Goal: Task Accomplishment & Management: Manage account settings

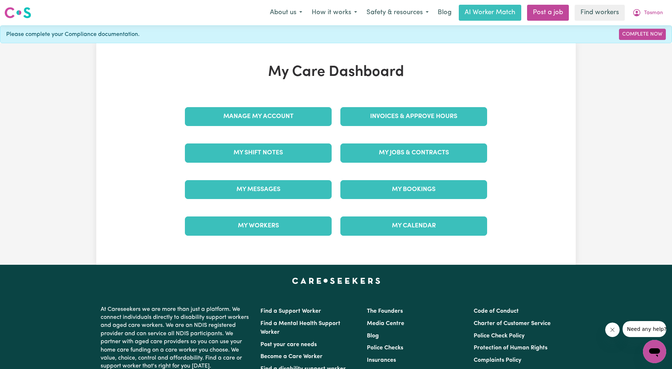
click at [395, 128] on div "Invoices & Approve Hours" at bounding box center [413, 116] width 155 height 36
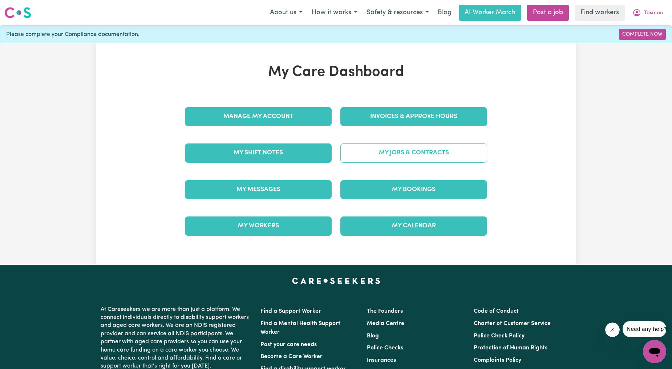
click at [395, 153] on link "My Jobs & Contracts" at bounding box center [413, 152] width 147 height 19
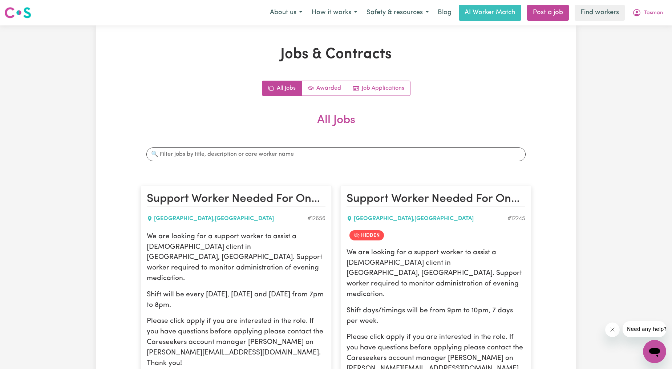
scroll to position [269, 0]
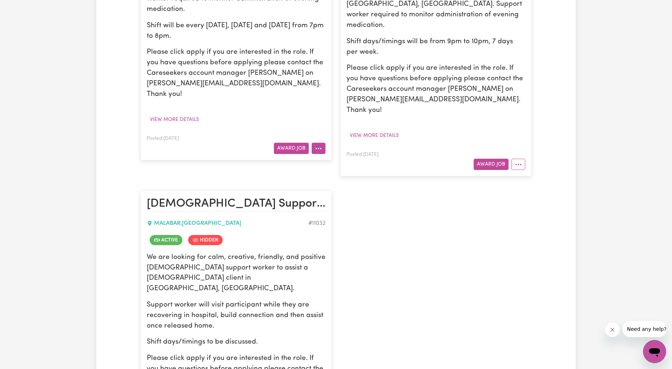
click at [320, 143] on button "More options" at bounding box center [318, 148] width 14 height 11
click at [293, 48] on p "Please click apply if you are interested in the role. If you have questions bef…" at bounding box center [236, 73] width 179 height 52
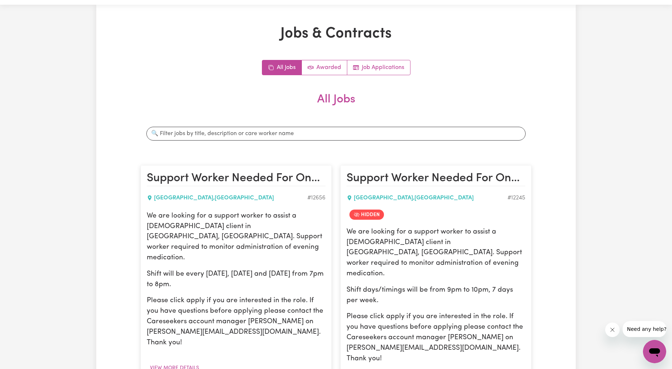
scroll to position [0, 0]
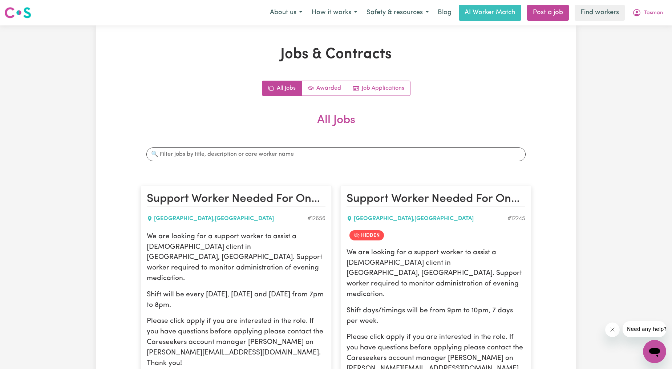
click at [239, 164] on div "Search jobs" at bounding box center [335, 154] width 391 height 25
click at [234, 159] on input "Search jobs" at bounding box center [335, 154] width 379 height 14
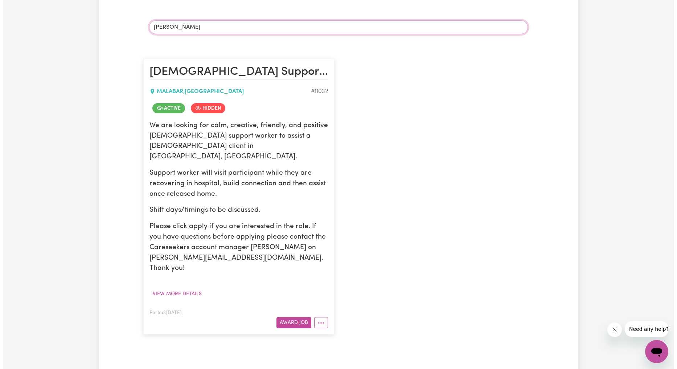
scroll to position [134, 0]
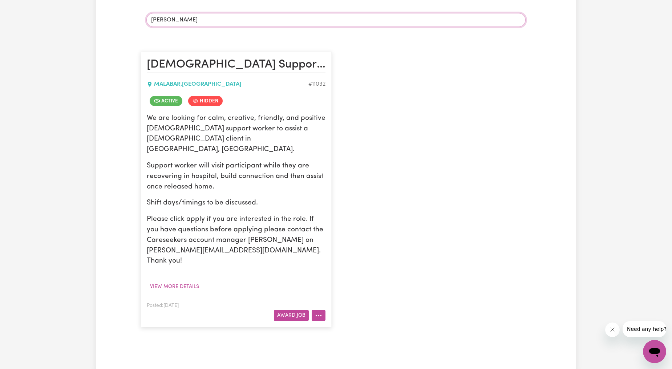
type input "[PERSON_NAME]"
click at [322, 310] on button "More options" at bounding box center [318, 315] width 14 height 11
click at [350, 219] on link "View/Edit Contract" at bounding box center [347, 226] width 70 height 15
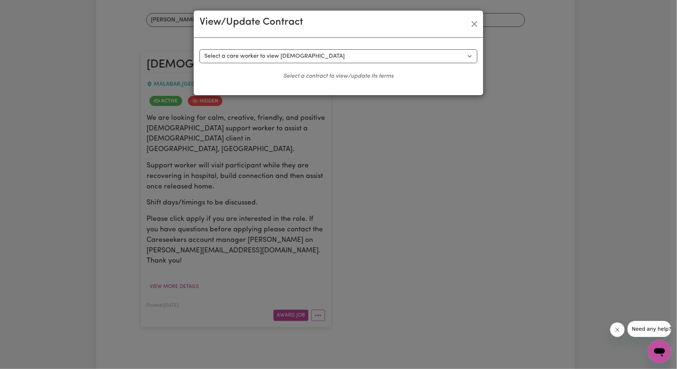
click at [321, 49] on div "Select a contract to view Select a care worker to view [DEMOGRAPHIC_DATA] #8344…" at bounding box center [339, 66] width 290 height 57
click at [318, 60] on select "Select a care worker to view [DEMOGRAPHIC_DATA] #8344 - [PERSON_NAME] (contract…" at bounding box center [339, 56] width 278 height 14
select select "7956"
click at [200, 49] on select "Select a care worker to view [DEMOGRAPHIC_DATA] #8344 - [PERSON_NAME] (contract…" at bounding box center [339, 56] width 278 height 14
select select "WEEKDAY_DAYTIME"
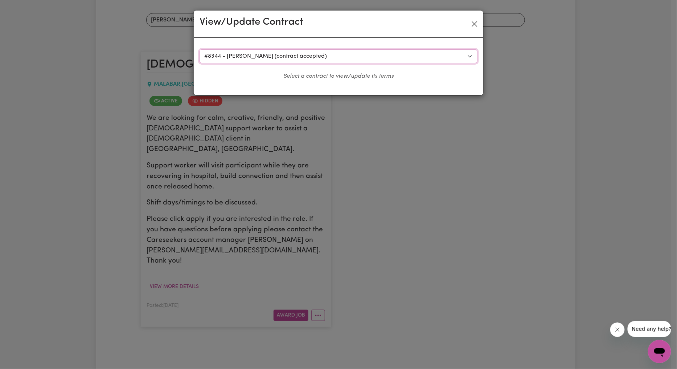
select select "ASSISTANCE_SELF_CARE"
select select "ONE"
select select "[DATE]"
select select "ASSISTANCE_SELF_CARE"
select select "ONE"
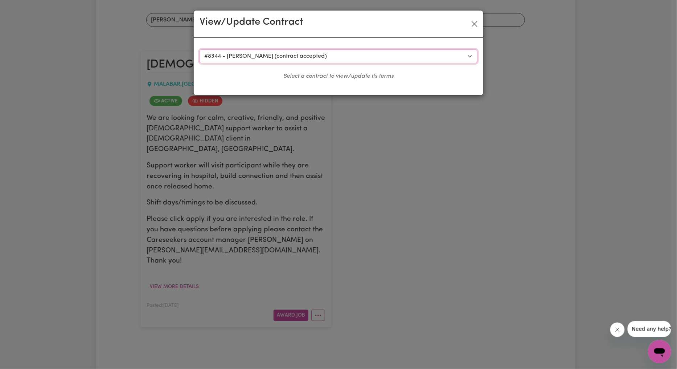
select select "[DATE]"
select select "ASSISTANCE_SELF_CARE"
select select "ONE"
select select "PUBLIC_HOLIDAY"
select select "ASSISTANCE_SELF_CARE"
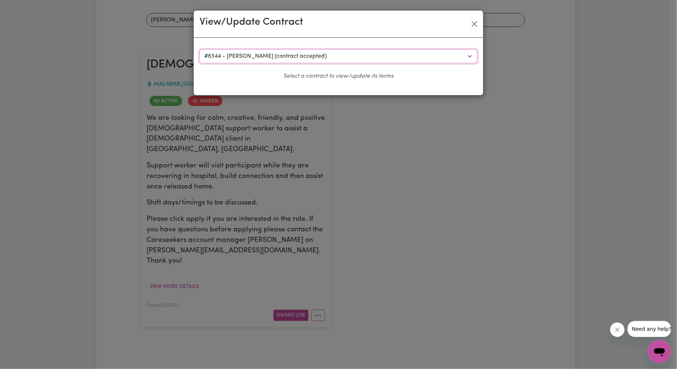
select select "ONE"
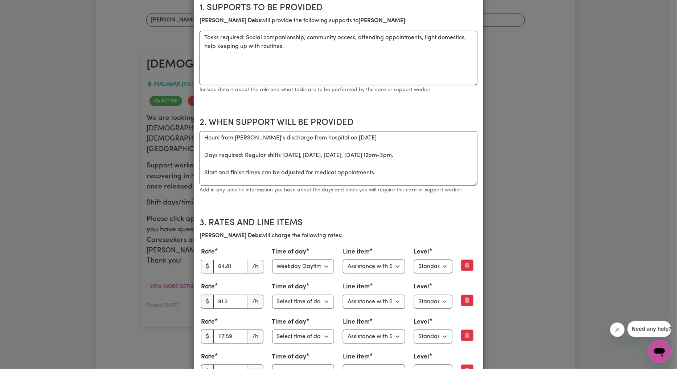
scroll to position [269, 0]
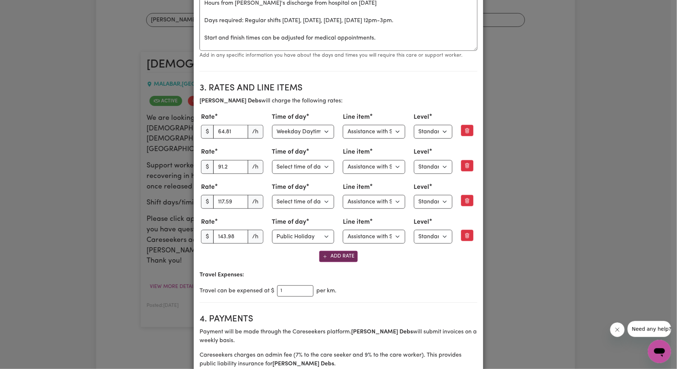
click at [336, 261] on button "Add Rate" at bounding box center [338, 256] width 38 height 11
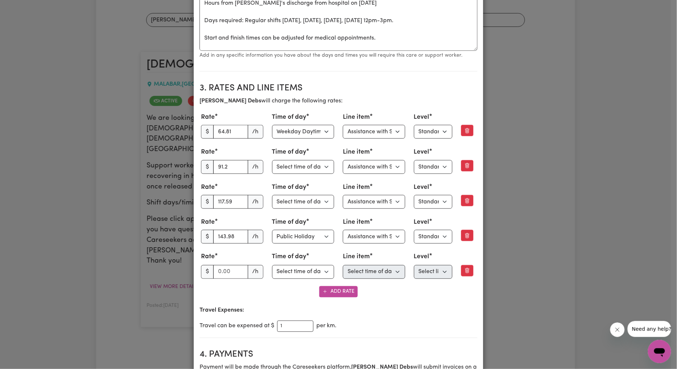
click at [231, 280] on div "Rate $ /h Time of day Select time of day Weekday Daytime Weekday Evening [DATE]…" at bounding box center [339, 265] width 278 height 29
click at [226, 277] on input "number" at bounding box center [230, 272] width 35 height 14
type input "69.71"
click at [285, 279] on select "Select time of day Weekday Daytime Weekday Evening [DATE] [DATE] Public Holiday…" at bounding box center [303, 272] width 62 height 14
select select "WEEKDAY_EVENING"
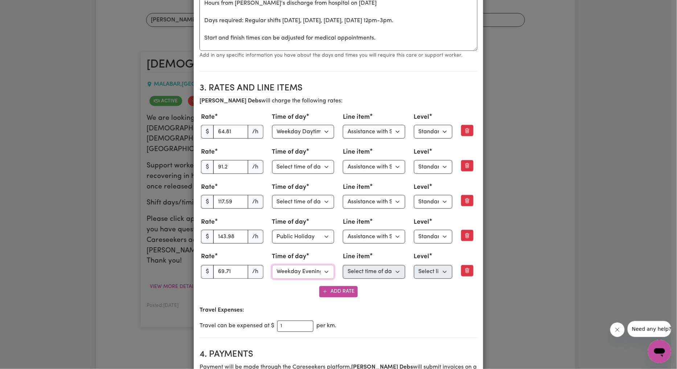
click at [272, 267] on select "Select time of day Weekday Daytime Weekday Evening [DATE] [DATE] Public Holiday…" at bounding box center [303, 272] width 62 height 14
click at [357, 274] on select "Select line item Assistance with Self Care Activities Assistance with personal …" at bounding box center [374, 272] width 62 height 14
select select "ASSISTANCE_SELF_CARE"
click at [343, 267] on select "Select line item Assistance with Self Care Activities Assistance with personal …" at bounding box center [374, 272] width 62 height 14
click at [433, 276] on select "Select level Standard Level 1 High Intensity Level 2" at bounding box center [433, 272] width 38 height 14
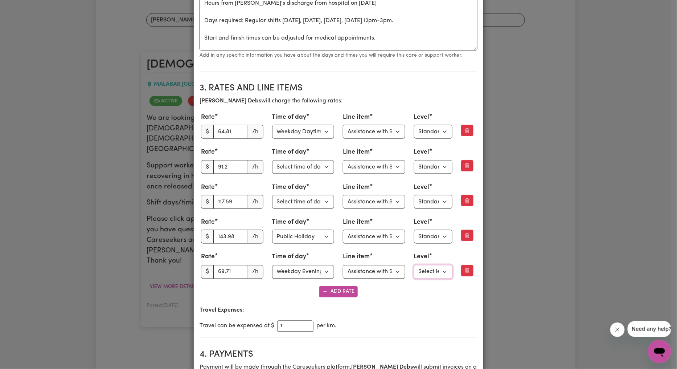
select select "ONE"
click at [414, 267] on select "Select level Standard Level 1 High Intensity Level 2" at bounding box center [433, 272] width 38 height 14
click at [359, 301] on section "3. Rates and Line Items [PERSON_NAME] will charge the following rates: Rate $ 6…" at bounding box center [339, 207] width 278 height 261
click at [343, 295] on button "Add Rate" at bounding box center [338, 291] width 38 height 11
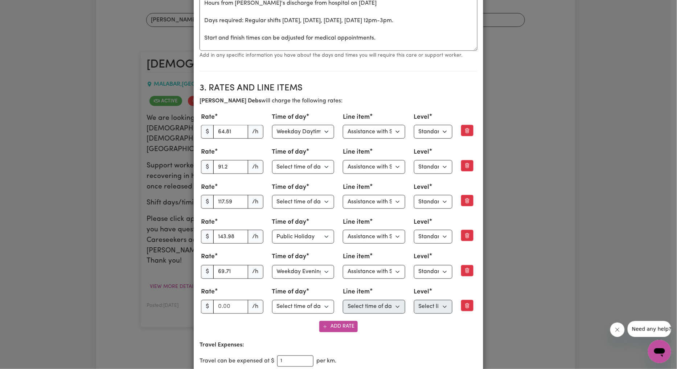
click at [461, 309] on button "Remove this rate" at bounding box center [467, 305] width 12 height 11
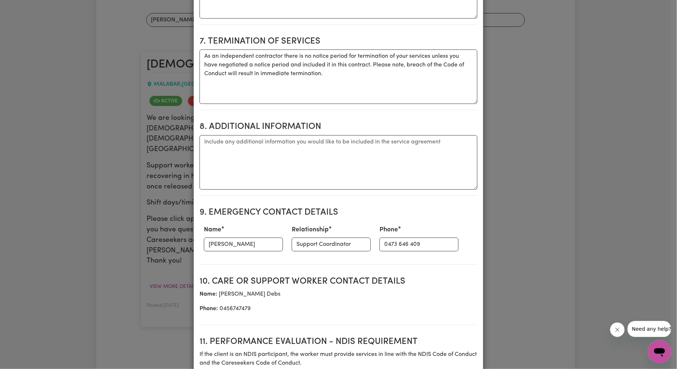
scroll to position [1061, 0]
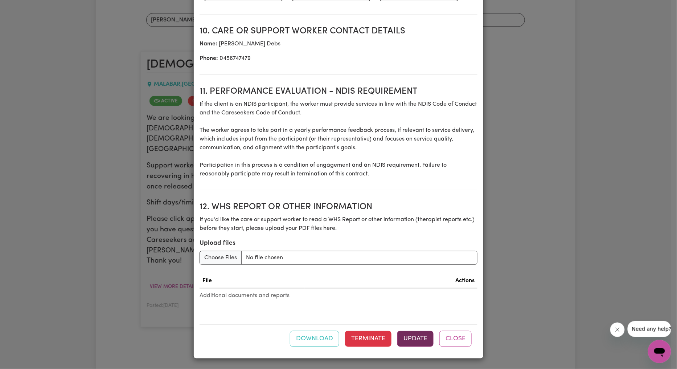
click at [411, 342] on button "Update" at bounding box center [416, 339] width 36 height 16
click at [413, 334] on button "Update" at bounding box center [416, 339] width 36 height 16
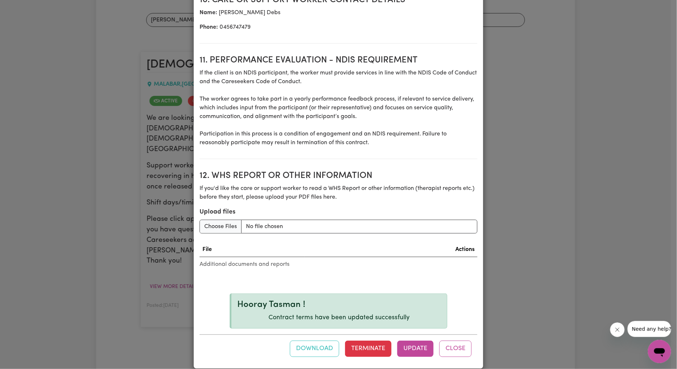
scroll to position [1102, 0]
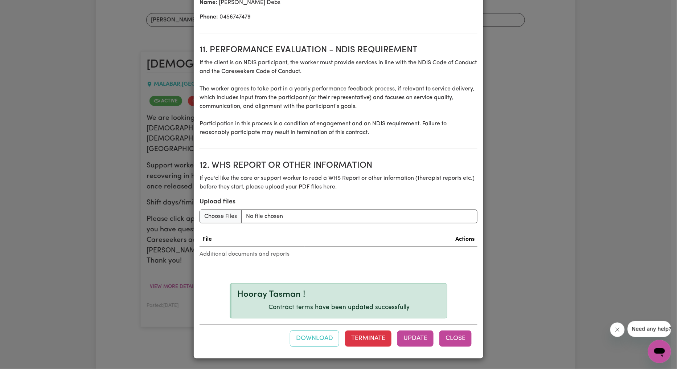
click at [457, 330] on button "Close" at bounding box center [456, 338] width 32 height 16
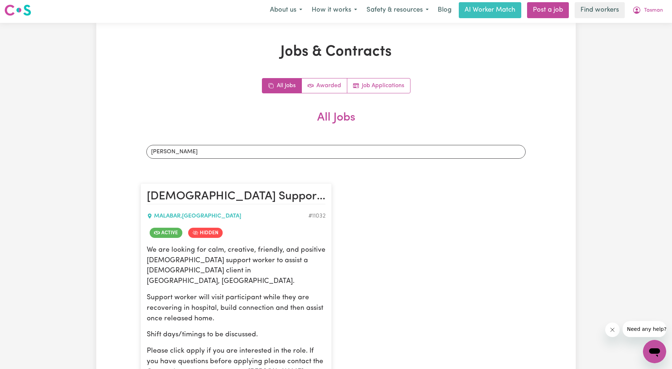
scroll to position [0, 0]
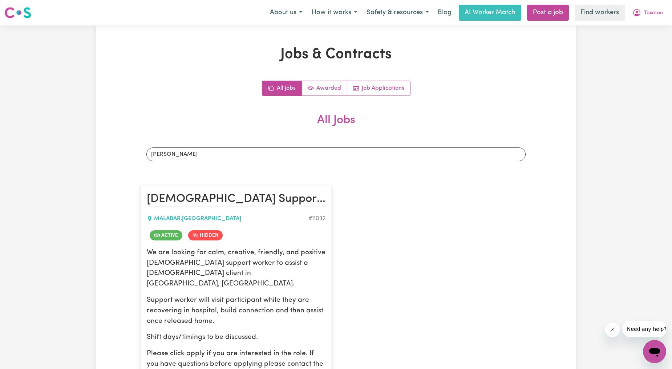
click at [670, 20] on div "Menu About us How it works Safety & resources Blog AI Worker Match Post a job F…" at bounding box center [336, 12] width 672 height 17
click at [661, 11] on button "Tasman" at bounding box center [647, 12] width 40 height 15
click at [639, 36] on link "Logout" at bounding box center [638, 42] width 57 height 14
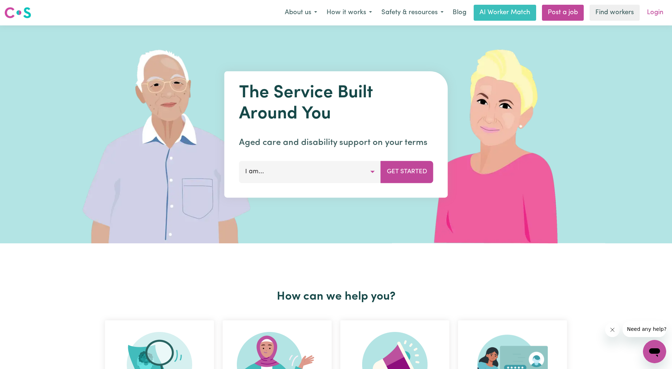
click at [653, 8] on link "Login" at bounding box center [654, 13] width 25 height 16
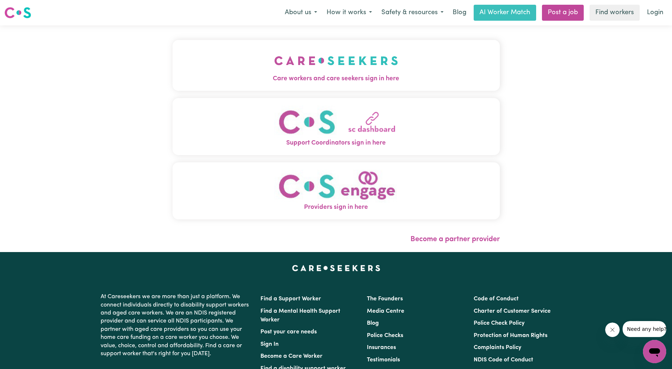
click at [338, 35] on div "Care workers and care seekers sign in here Support Coordinators sign in here Pr…" at bounding box center [336, 138] width 336 height 227
click at [310, 69] on img "Care workers and care seekers sign in here" at bounding box center [336, 60] width 124 height 27
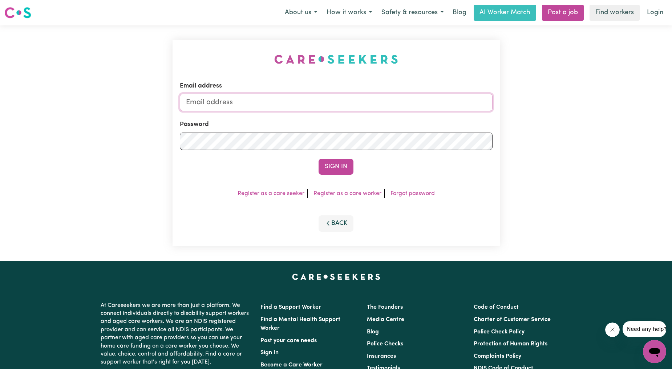
click at [308, 96] on input "Email address" at bounding box center [336, 102] width 313 height 17
drag, startPoint x: 224, startPoint y: 103, endPoint x: 362, endPoint y: 119, distance: 138.1
click at [355, 120] on form "Email address [EMAIL_ADDRESS][PERSON_NAME][DOMAIN_NAME] Password Sign In" at bounding box center [336, 127] width 313 height 93
type input "[EMAIL_ADDRESS][DOMAIN_NAME]"
click at [353, 168] on div "Sign In" at bounding box center [336, 167] width 313 height 16
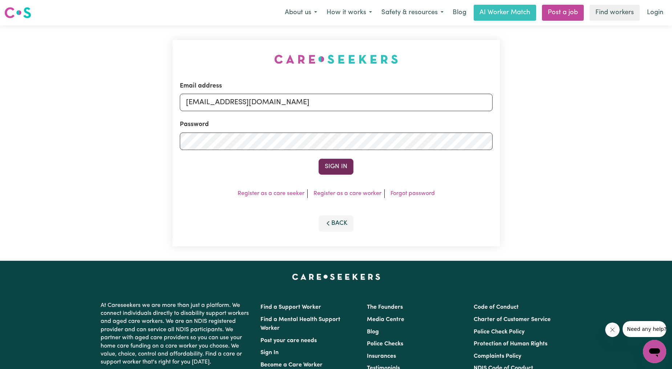
click at [344, 167] on button "Sign In" at bounding box center [335, 167] width 35 height 16
